Goal: Task Accomplishment & Management: Complete application form

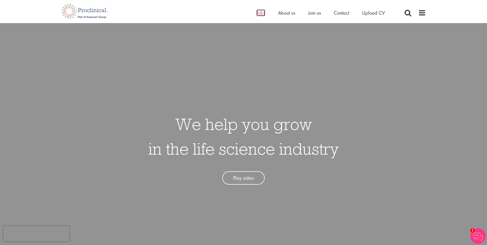
click at [258, 14] on span "Jobs" at bounding box center [261, 13] width 9 height 7
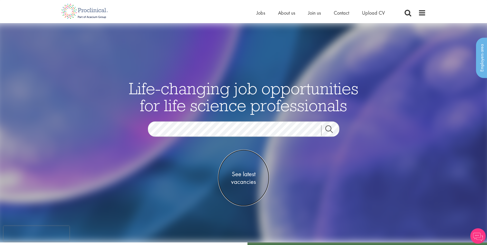
click at [248, 179] on span "See latest vacancies" at bounding box center [243, 177] width 51 height 15
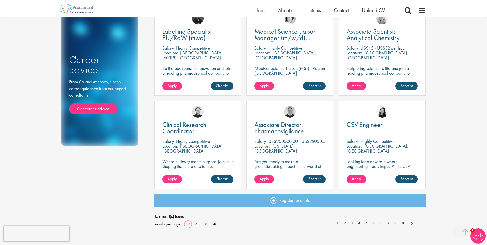
scroll to position [308, 0]
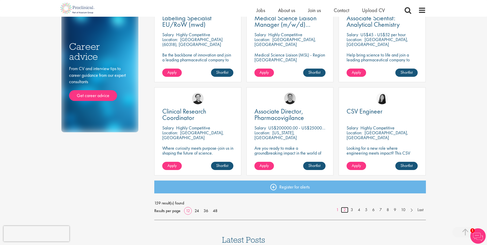
click at [346, 211] on link "2" at bounding box center [344, 210] width 7 height 6
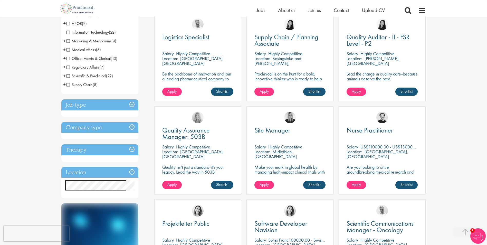
scroll to position [128, 0]
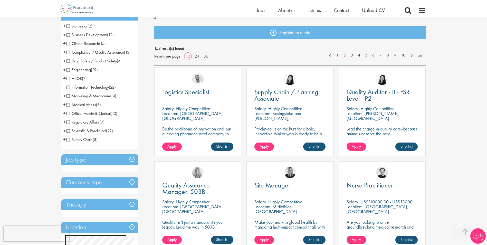
scroll to position [128, 0]
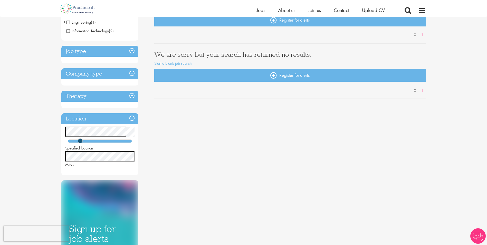
scroll to position [26, 0]
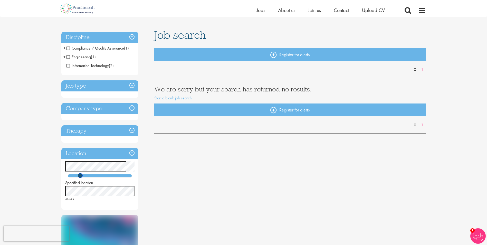
click at [80, 175] on span at bounding box center [80, 175] width 5 height 5
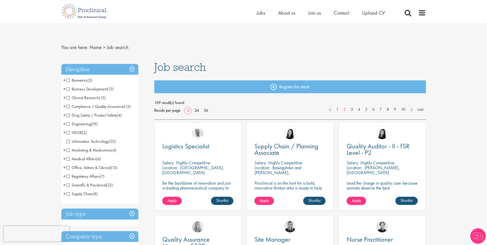
click at [77, 141] on span "Information Technology" at bounding box center [88, 141] width 42 height 5
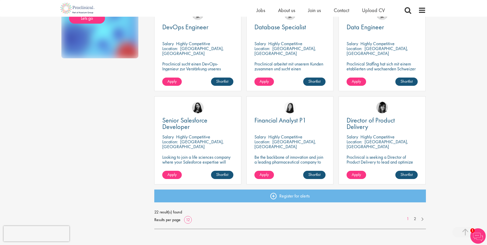
scroll to position [308, 0]
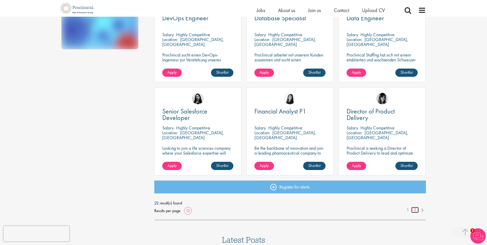
click at [417, 209] on link "2" at bounding box center [414, 210] width 7 height 6
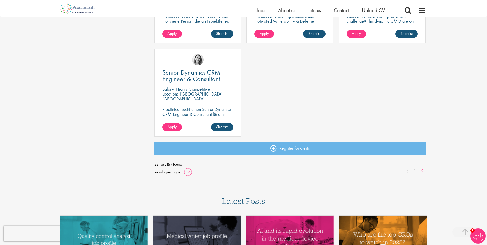
scroll to position [360, 0]
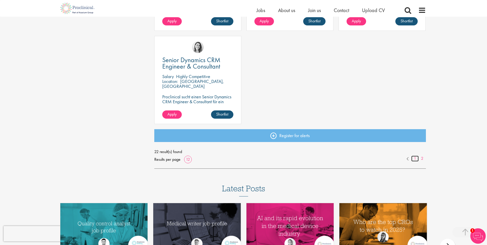
click at [413, 159] on link "1" at bounding box center [414, 159] width 7 height 6
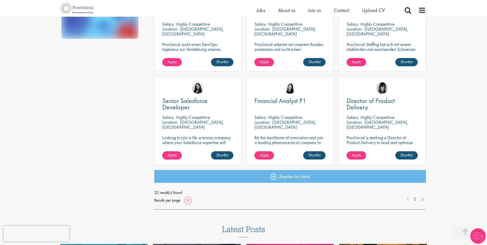
scroll to position [360, 0]
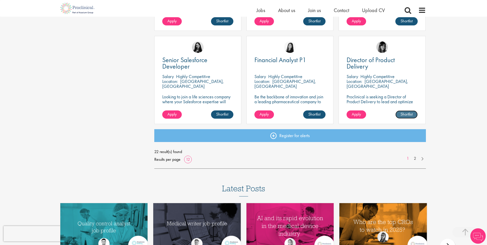
click at [408, 113] on link "Shortlist" at bounding box center [406, 114] width 22 height 8
click at [356, 115] on span "Apply" at bounding box center [356, 113] width 9 height 5
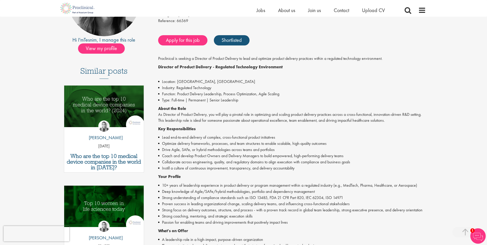
scroll to position [103, 0]
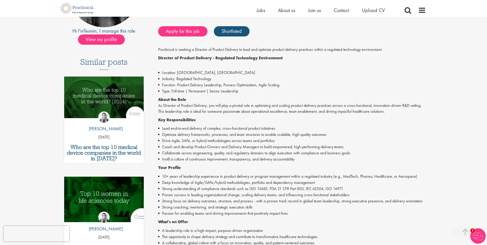
click at [102, 200] on img "Link to a post" at bounding box center [104, 198] width 96 height 50
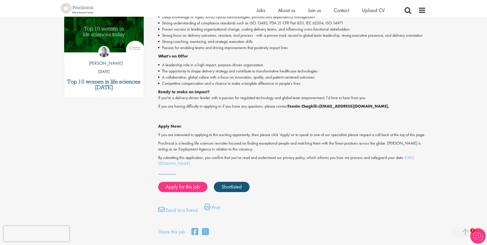
scroll to position [310, 0]
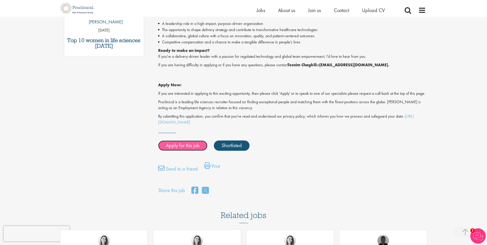
click at [181, 151] on link "Apply for this job" at bounding box center [182, 145] width 49 height 10
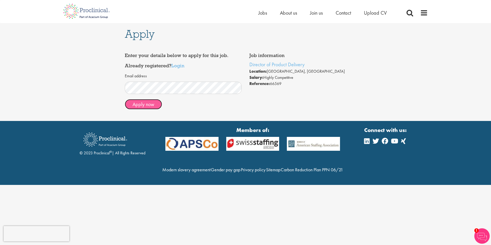
click at [143, 105] on button "Apply now" at bounding box center [143, 104] width 37 height 10
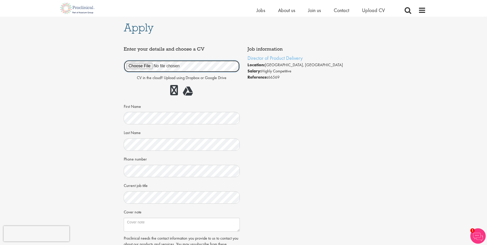
scroll to position [51, 0]
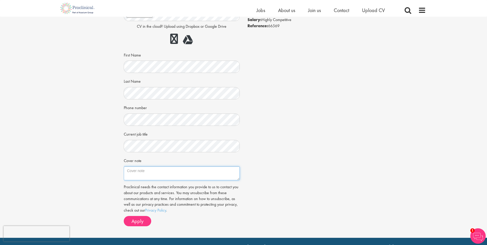
click at [147, 173] on textarea "Cover note" at bounding box center [182, 173] width 116 height 14
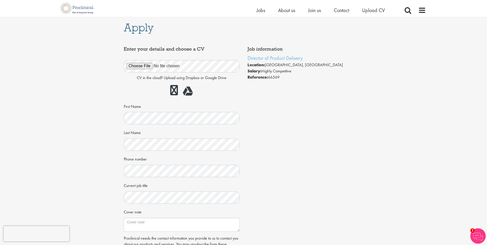
scroll to position [26, 0]
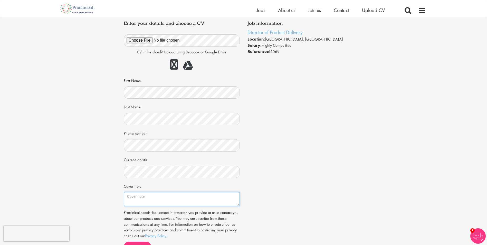
click at [136, 200] on textarea "Cover note" at bounding box center [182, 199] width 116 height 14
paste textarea "I am writing to express my interest in the Senior Director, Quality Digital pos…"
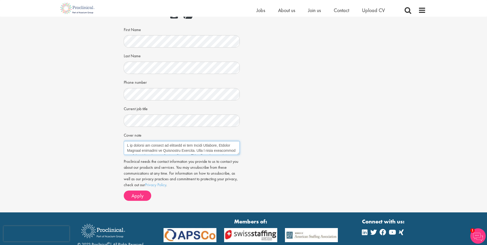
scroll to position [77, 0]
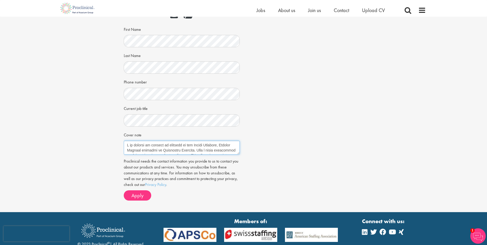
drag, startPoint x: 193, startPoint y: 144, endPoint x: 135, endPoint y: 149, distance: 57.5
click at [135, 149] on textarea "Cover note" at bounding box center [182, 148] width 116 height 14
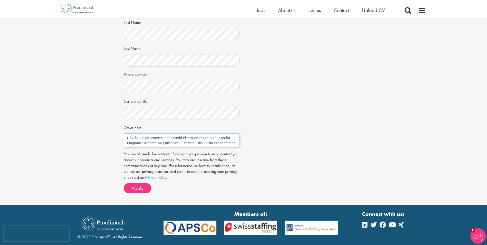
scroll to position [103, 0]
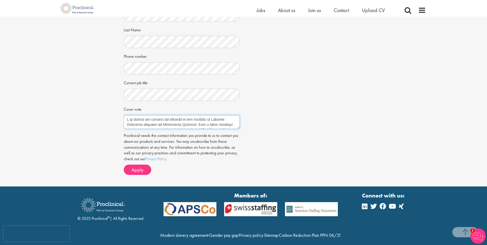
drag, startPoint x: 158, startPoint y: 123, endPoint x: 200, endPoint y: 128, distance: 41.9
click at [190, 123] on textarea "Cover note" at bounding box center [182, 122] width 116 height 14
click at [156, 124] on textarea "Cover note" at bounding box center [182, 122] width 116 height 14
click at [238, 128] on textarea "Cover note" at bounding box center [182, 122] width 116 height 14
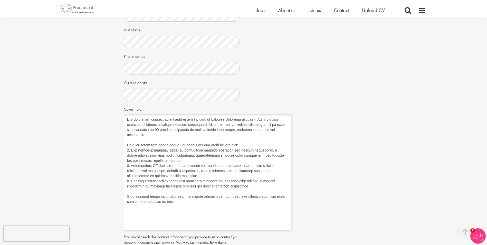
drag, startPoint x: 239, startPoint y: 127, endPoint x: 290, endPoint y: 229, distance: 113.9
click at [290, 229] on textarea "Cover note" at bounding box center [207, 172] width 167 height 115
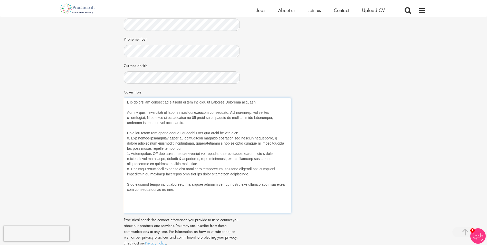
scroll to position [128, 0]
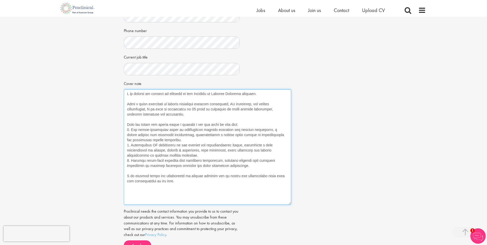
click at [267, 110] on textarea "Cover note" at bounding box center [207, 146] width 167 height 115
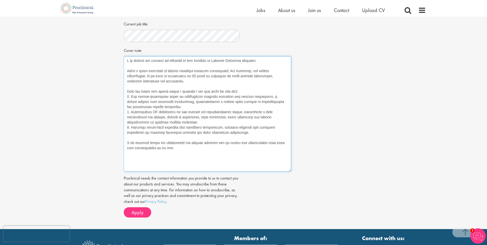
scroll to position [154, 0]
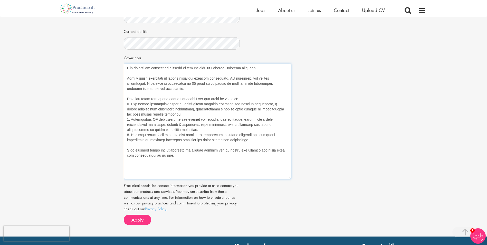
click at [201, 104] on textarea "Cover note" at bounding box center [207, 121] width 167 height 115
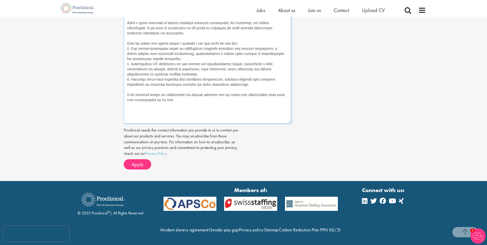
scroll to position [221, 0]
type textarea "I am writing to express my interest in the Director of Product Delivery positio…"
click at [132, 161] on span "Apply" at bounding box center [137, 164] width 12 height 7
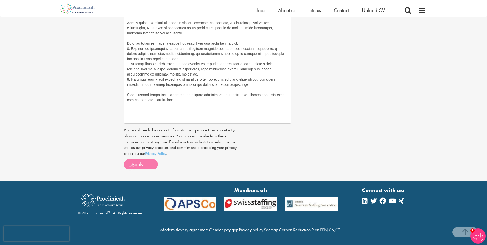
scroll to position [177, 0]
